Goal: Task Accomplishment & Management: Complete application form

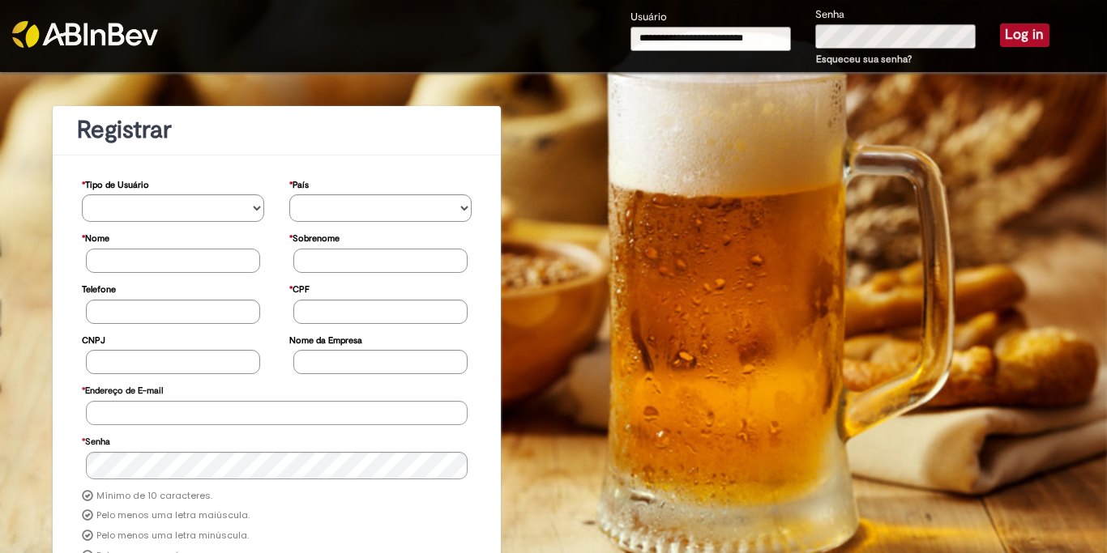
type input "**********"
click at [1024, 35] on button "Log in" at bounding box center [1024, 34] width 49 height 23
